Goal: Find specific page/section: Find specific page/section

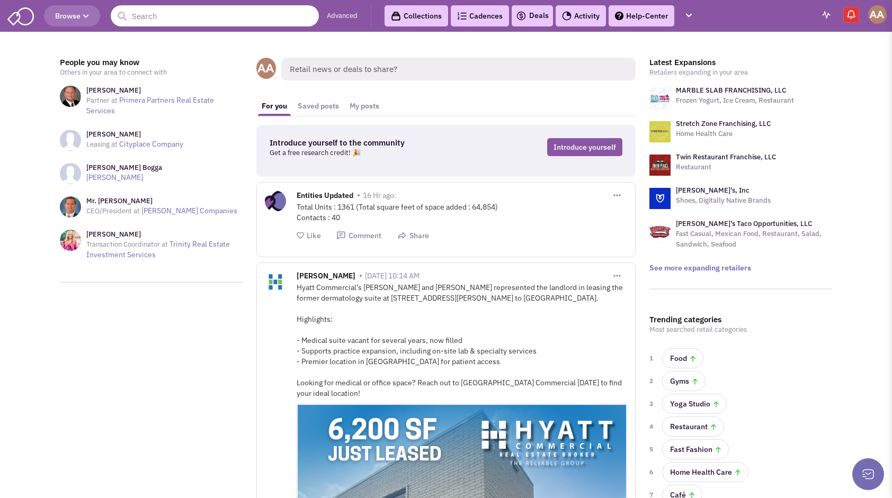
click at [215, 21] on input "text" at bounding box center [215, 15] width 208 height 21
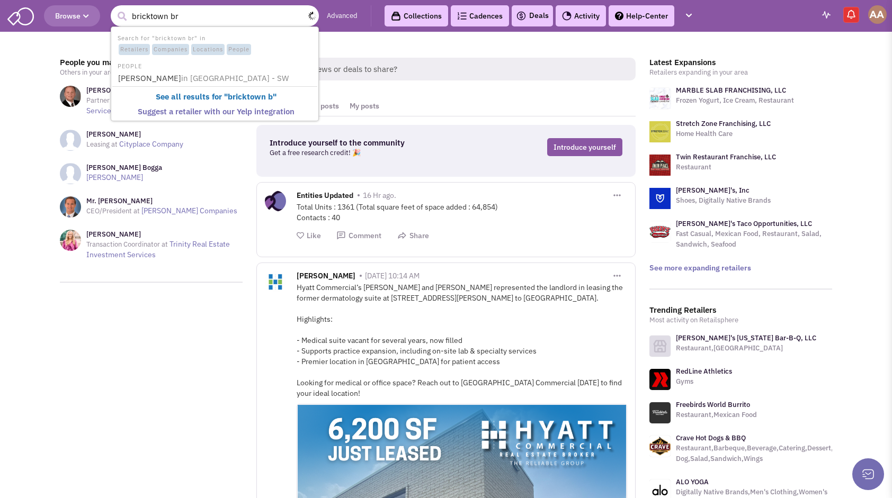
type input "bricktown bre"
click at [222, 78] on span "in [GEOGRAPHIC_DATA] - SW" at bounding box center [235, 78] width 108 height 10
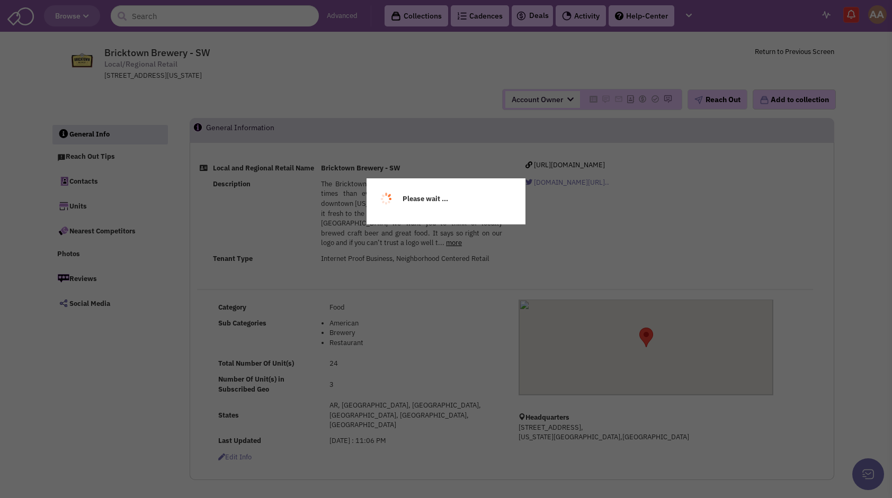
select select
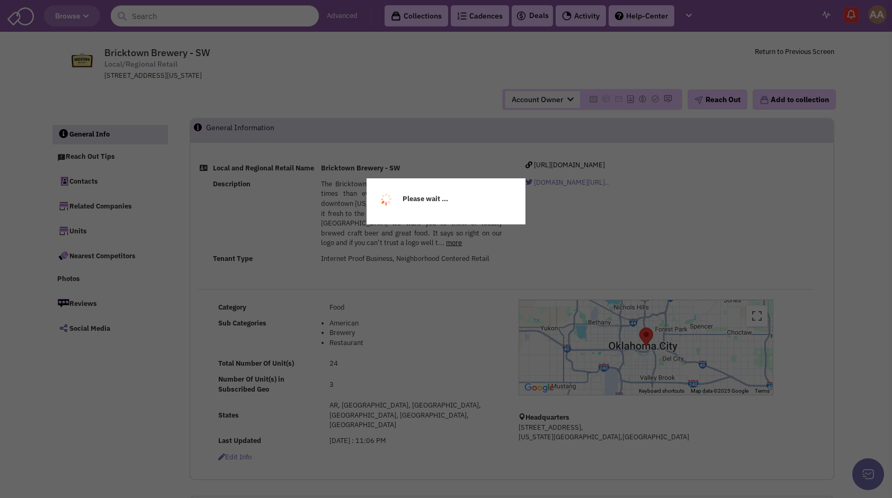
select select
